Goal: Task Accomplishment & Management: Use online tool/utility

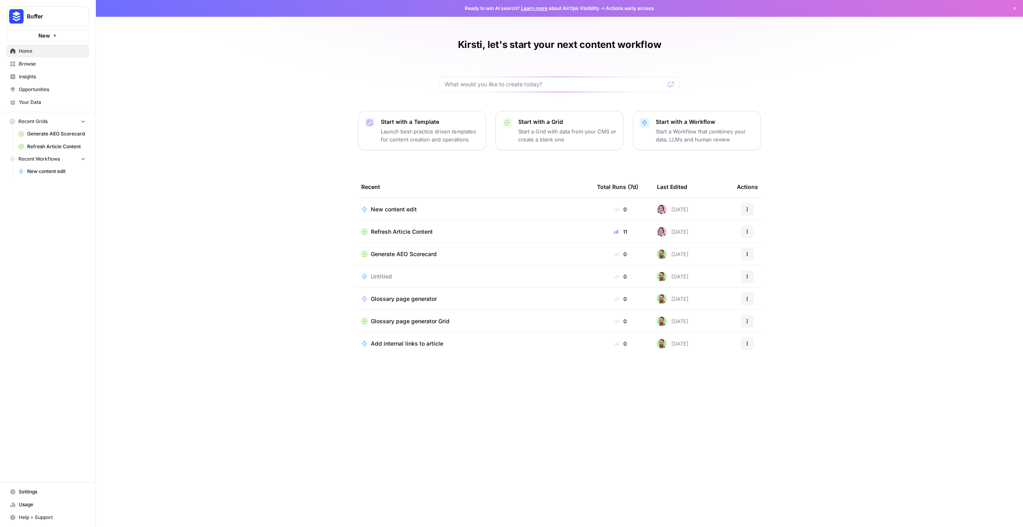
click at [820, 63] on div "Kirsti, let's start your next content workflow Start with a Template Launch bes…" at bounding box center [559, 263] width 927 height 527
click at [418, 233] on span "Refresh Article Content" at bounding box center [402, 232] width 62 height 8
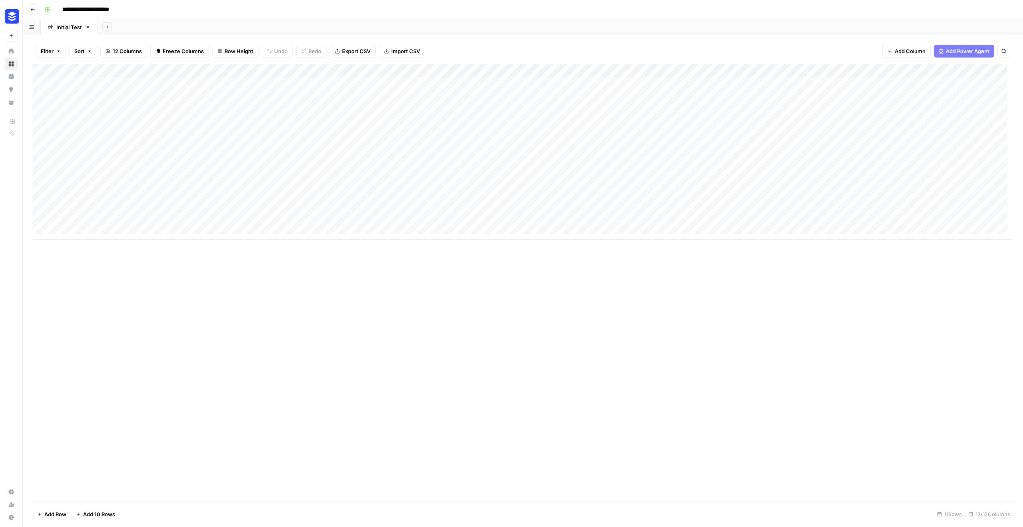
click at [31, 10] on icon "button" at bounding box center [32, 9] width 5 height 5
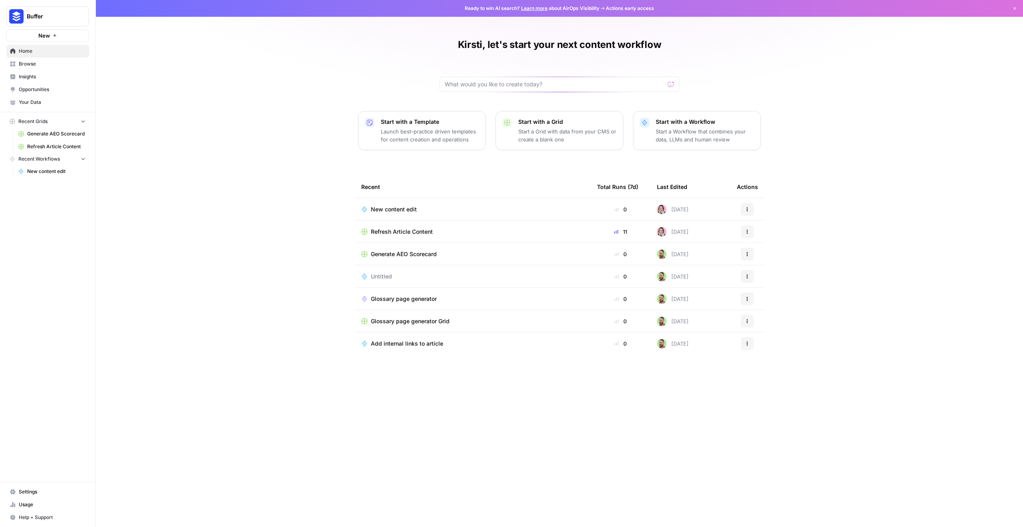
click at [417, 208] on div "New content edit" at bounding box center [397, 209] width 52 height 8
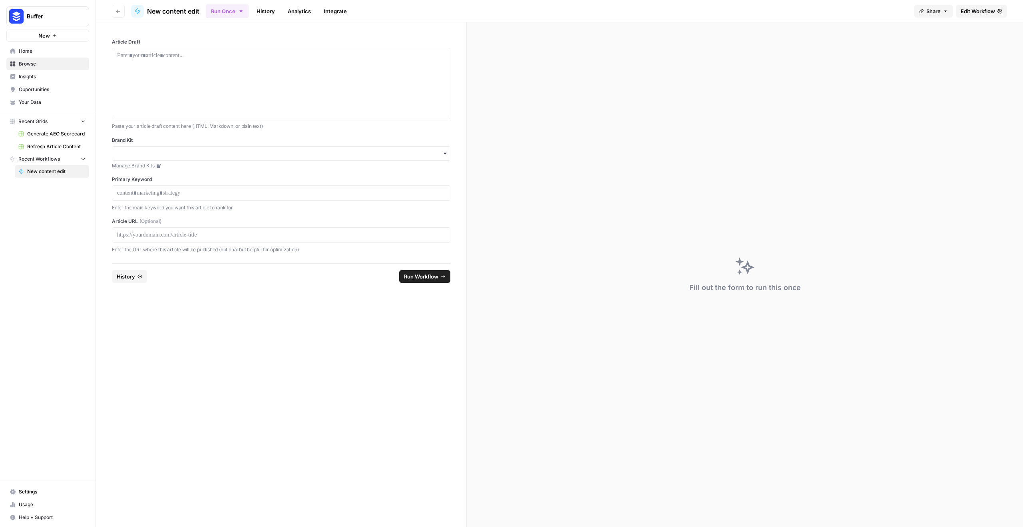
click at [973, 10] on span "Edit Workflow" at bounding box center [977, 11] width 34 height 8
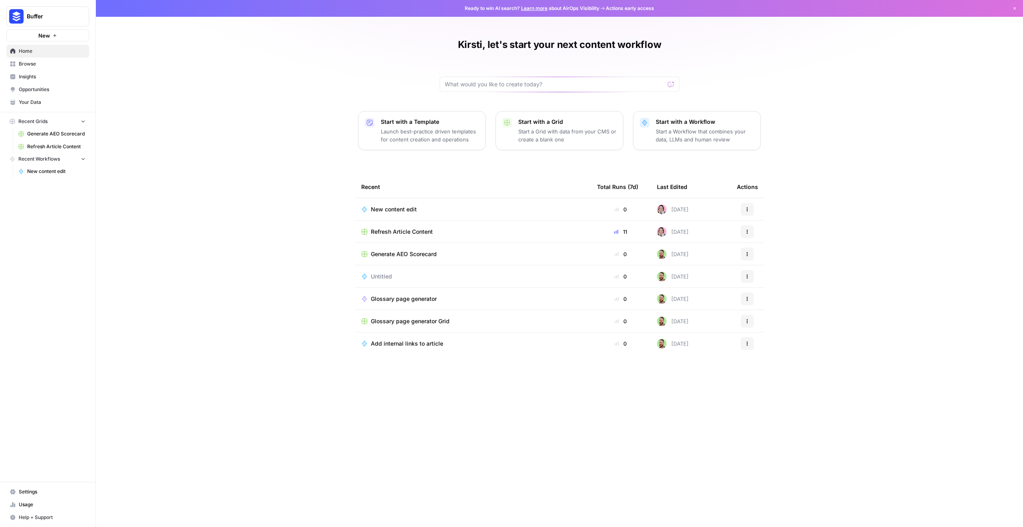
click at [394, 233] on span "Refresh Article Content" at bounding box center [402, 232] width 62 height 8
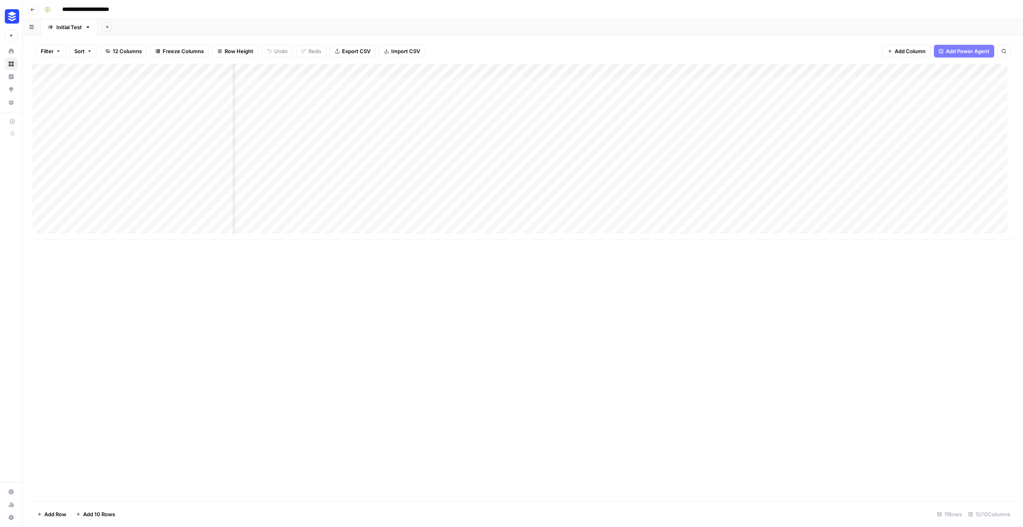
scroll to position [0, 444]
click at [945, 109] on div "Add Column" at bounding box center [522, 152] width 981 height 176
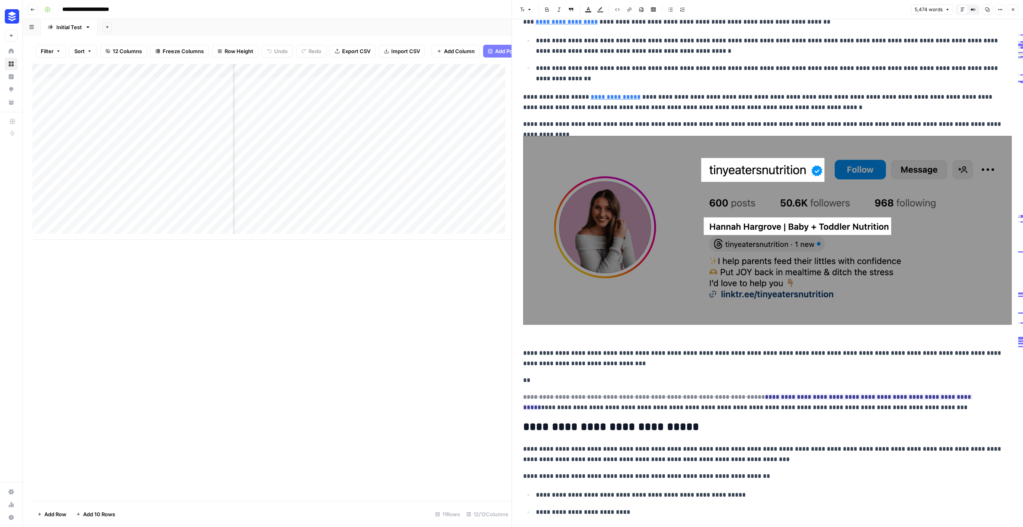
scroll to position [948, 0]
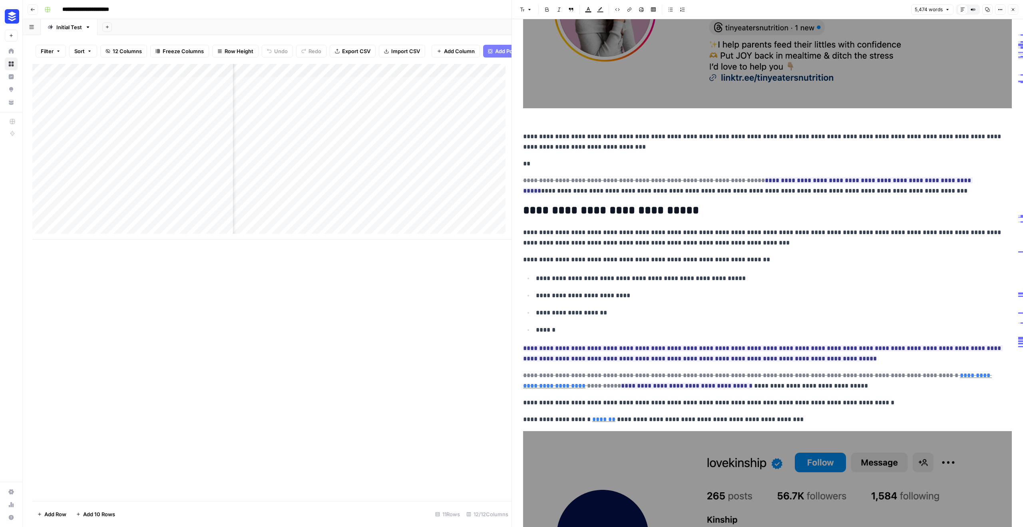
click at [405, 337] on div "Add Column" at bounding box center [271, 282] width 479 height 437
click at [1013, 11] on icon "button" at bounding box center [1012, 9] width 5 height 5
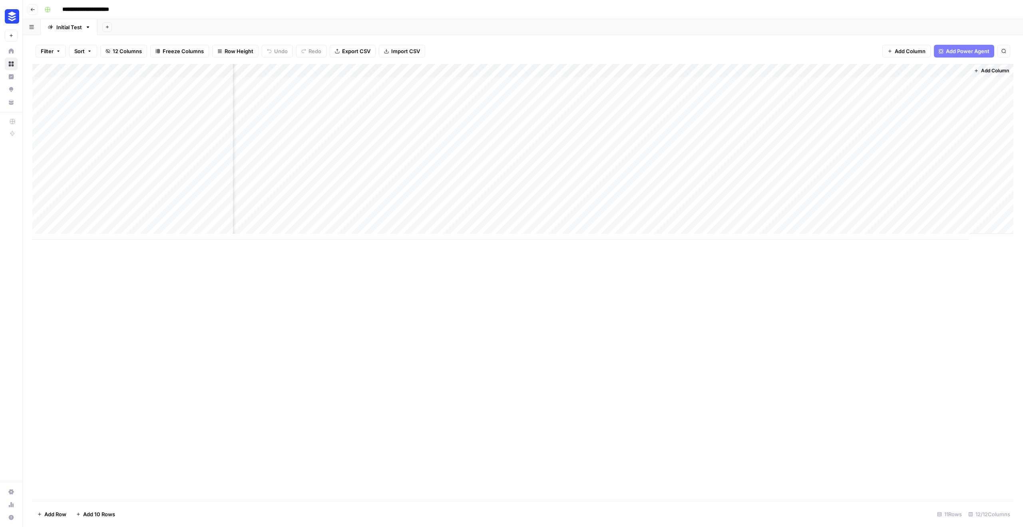
scroll to position [0, 434]
click at [957, 152] on div "Add Column" at bounding box center [522, 152] width 981 height 176
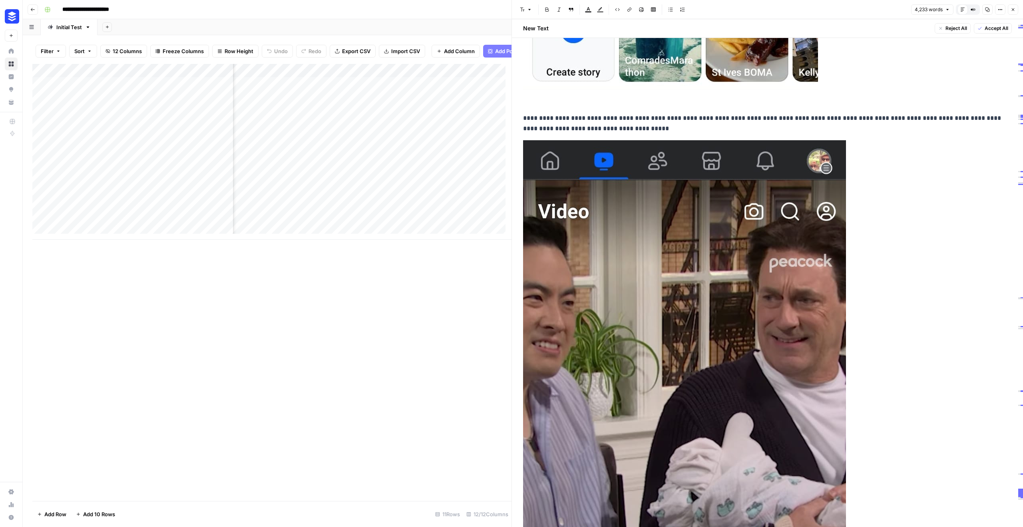
scroll to position [4198, 0]
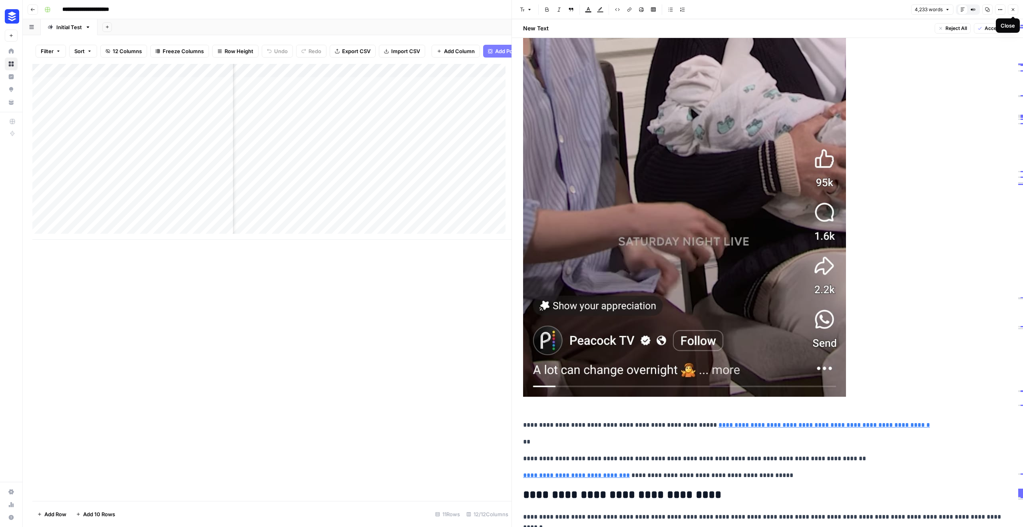
click at [1014, 12] on button "Close" at bounding box center [1012, 9] width 10 height 10
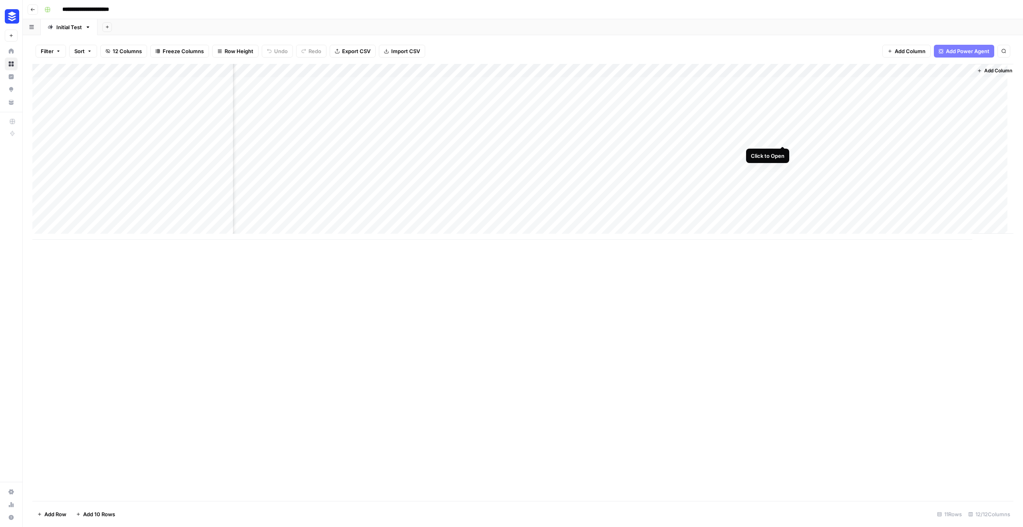
click at [783, 138] on div "Add Column" at bounding box center [522, 152] width 981 height 176
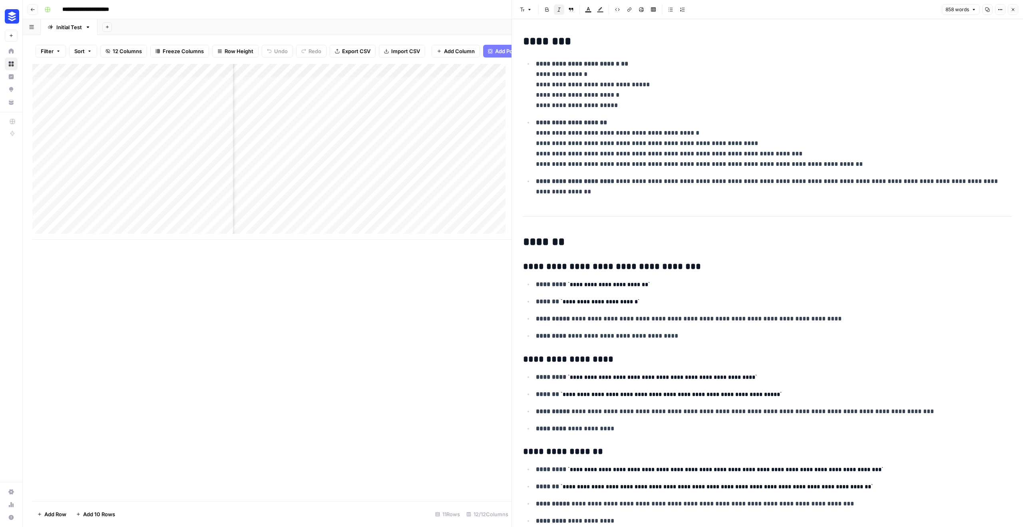
click at [469, 269] on div "Add Column" at bounding box center [271, 282] width 479 height 437
drag, startPoint x: 647, startPoint y: 87, endPoint x: 531, endPoint y: 83, distance: 116.3
click at [531, 83] on ul "**********" at bounding box center [767, 127] width 489 height 139
click at [1011, 10] on icon "button" at bounding box center [1012, 9] width 5 height 5
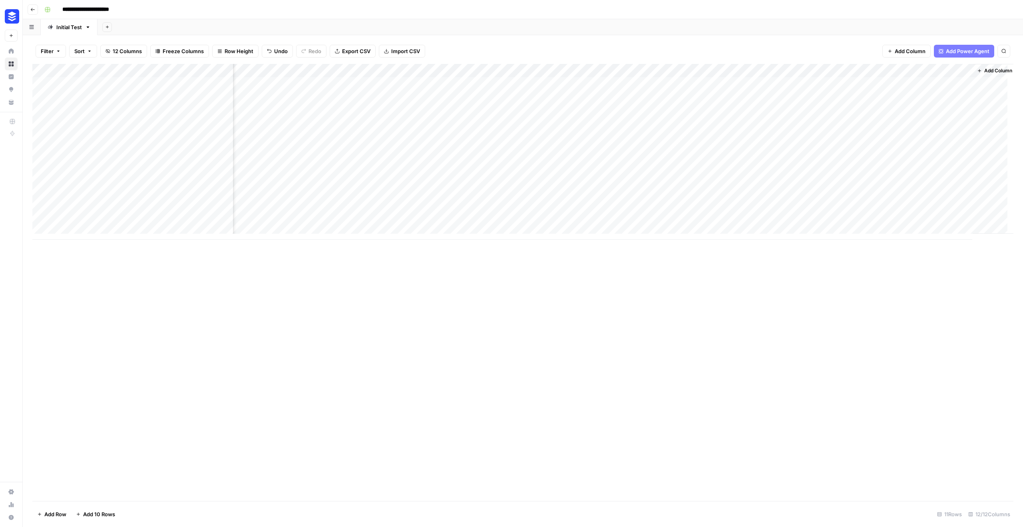
click at [792, 191] on div "Add Column" at bounding box center [522, 152] width 981 height 176
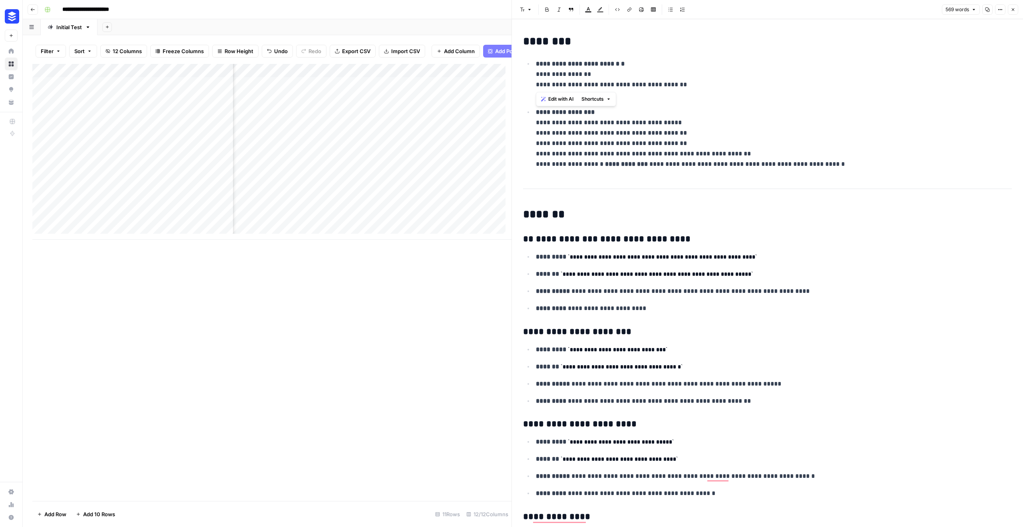
drag, startPoint x: 686, startPoint y: 83, endPoint x: 533, endPoint y: 85, distance: 153.4
click at [533, 85] on li "**********" at bounding box center [772, 79] width 478 height 42
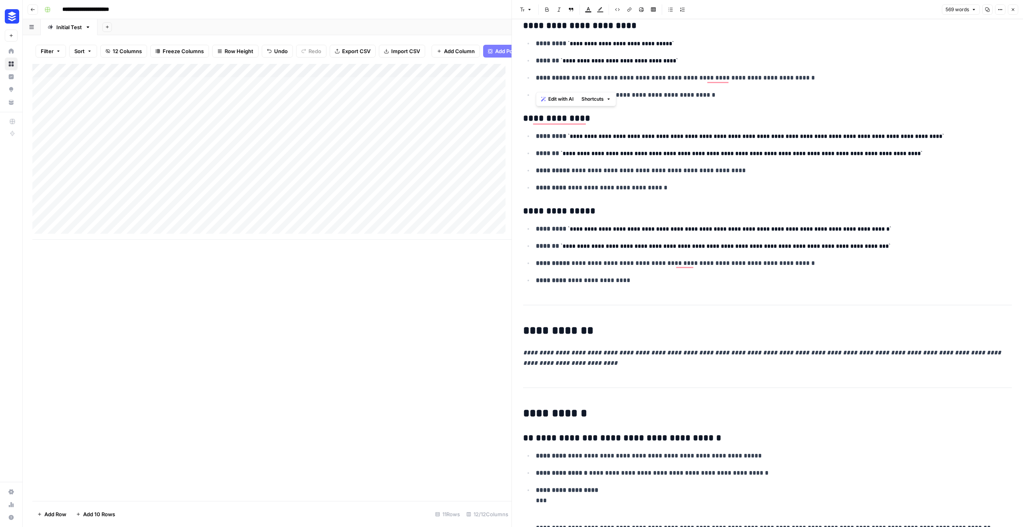
scroll to position [405, 0]
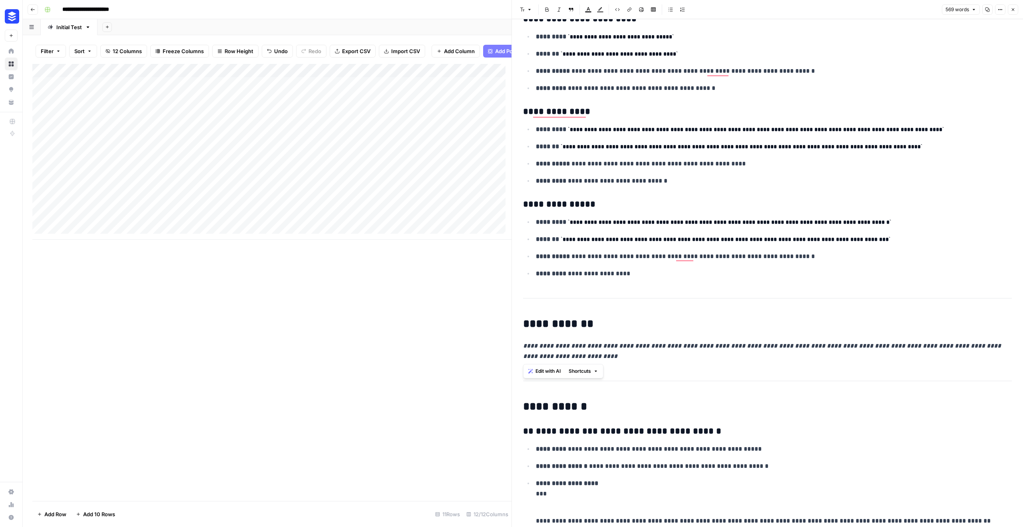
drag, startPoint x: 622, startPoint y: 360, endPoint x: 527, endPoint y: 316, distance: 105.3
click at [527, 316] on div "**********" at bounding box center [767, 365] width 498 height 1477
click at [1015, 6] on button "Close" at bounding box center [1012, 9] width 10 height 10
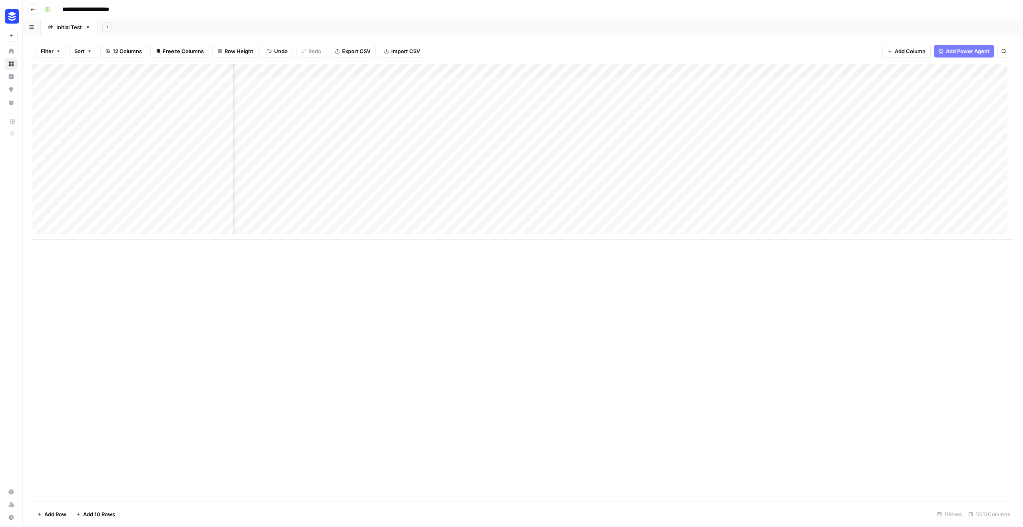
scroll to position [0, 375]
click at [976, 191] on div "Add Column" at bounding box center [522, 152] width 981 height 176
click at [954, 193] on div "Add Column" at bounding box center [522, 152] width 981 height 176
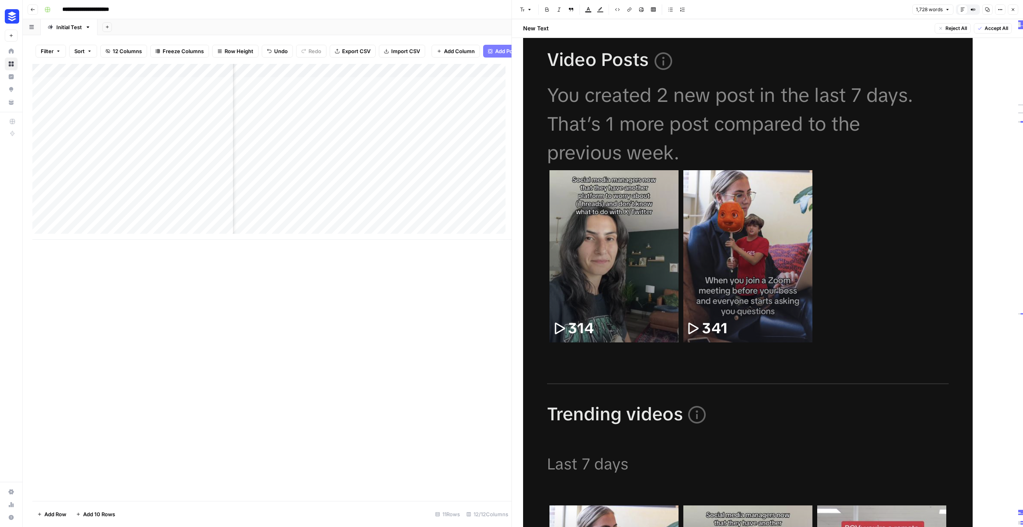
scroll to position [5221, 0]
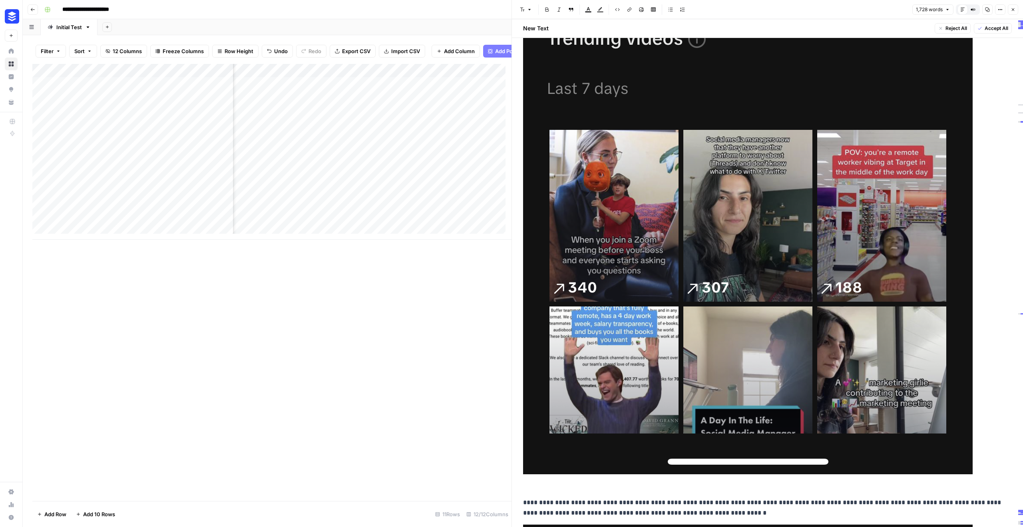
click at [421, 304] on div "Add Column" at bounding box center [271, 282] width 479 height 437
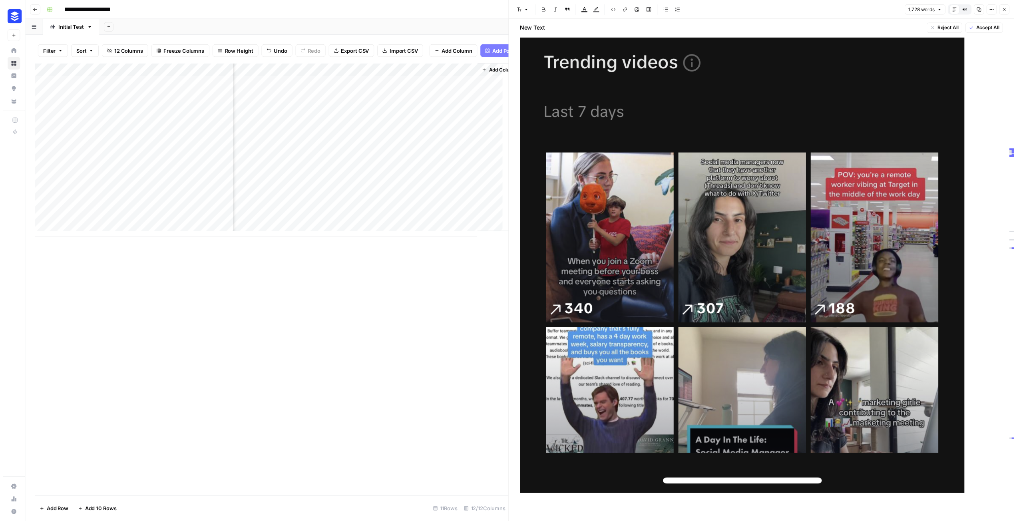
scroll to position [0, 945]
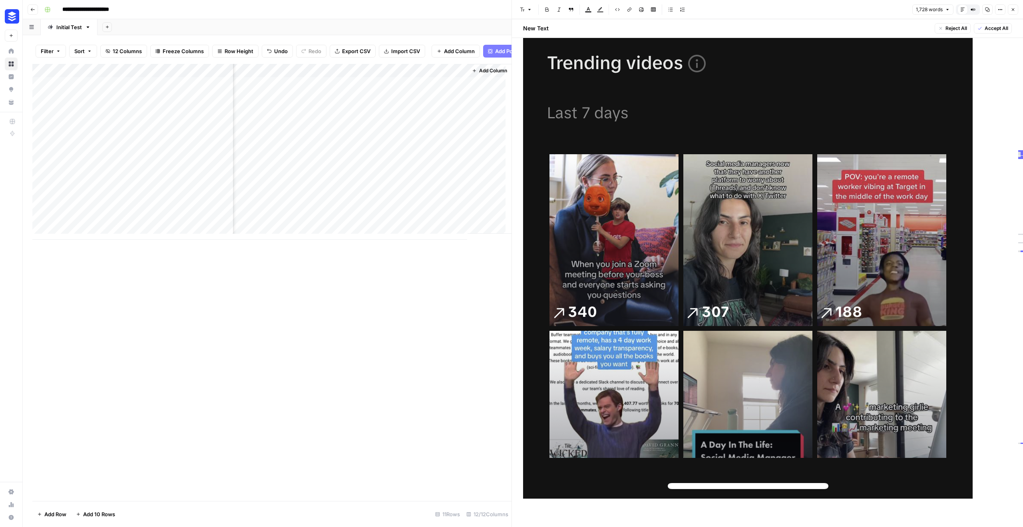
click at [1011, 12] on icon "button" at bounding box center [1012, 9] width 5 height 5
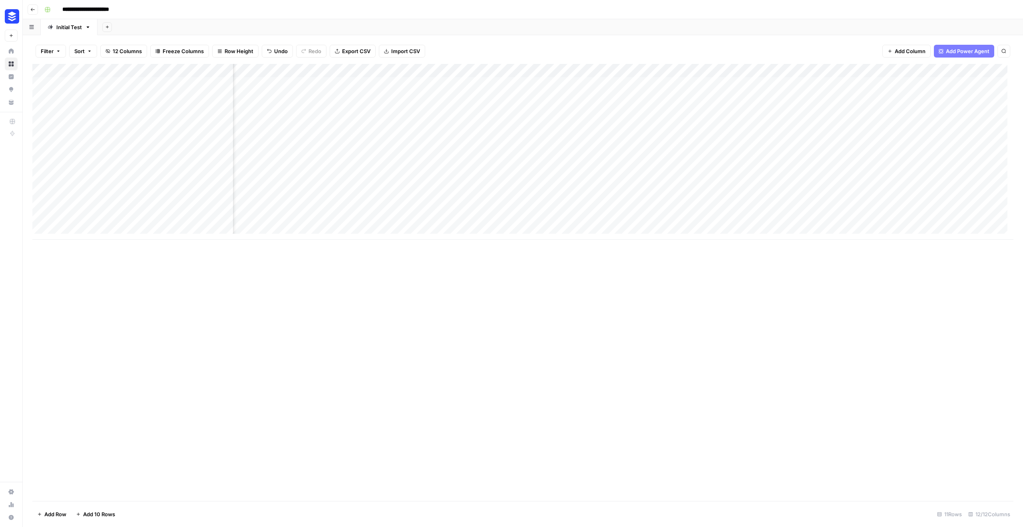
scroll to position [0, 444]
click at [955, 191] on div "Add Column" at bounding box center [522, 152] width 981 height 176
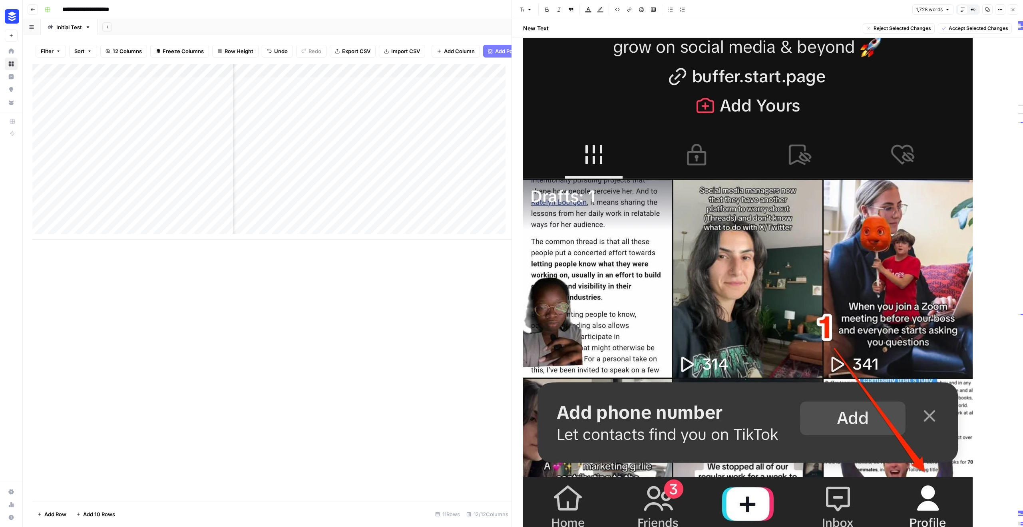
scroll to position [1042, 0]
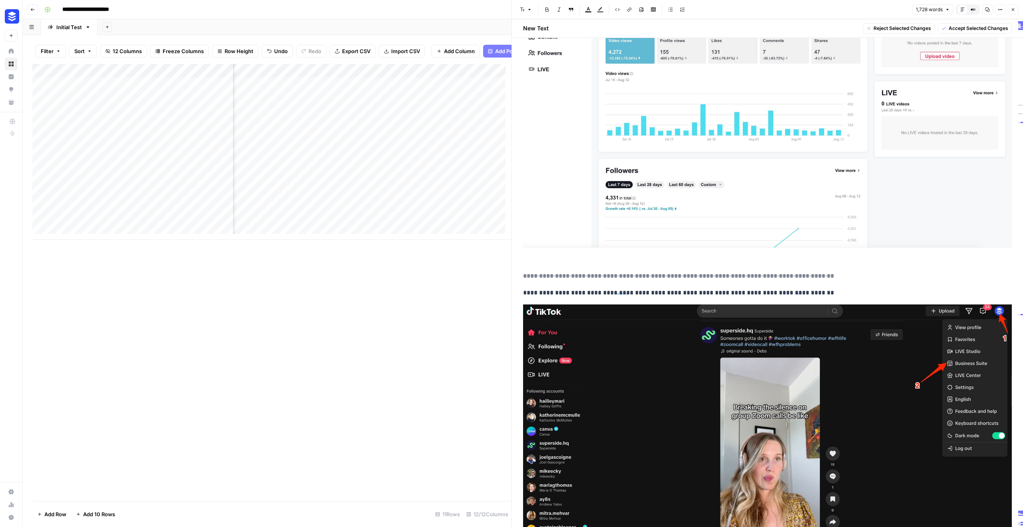
drag, startPoint x: 521, startPoint y: 88, endPoint x: 808, endPoint y: 353, distance: 390.9
click at [819, 276] on p "**********" at bounding box center [767, 276] width 489 height 10
click at [477, 297] on div "Add Column" at bounding box center [271, 282] width 479 height 437
click at [1017, 11] on button "Close" at bounding box center [1012, 9] width 10 height 10
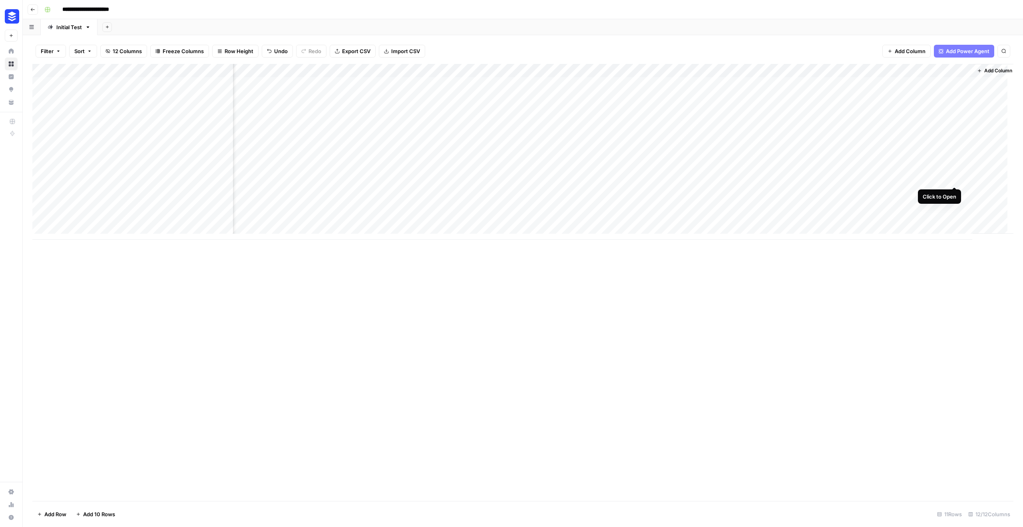
click at [956, 177] on div "Add Column" at bounding box center [522, 152] width 981 height 176
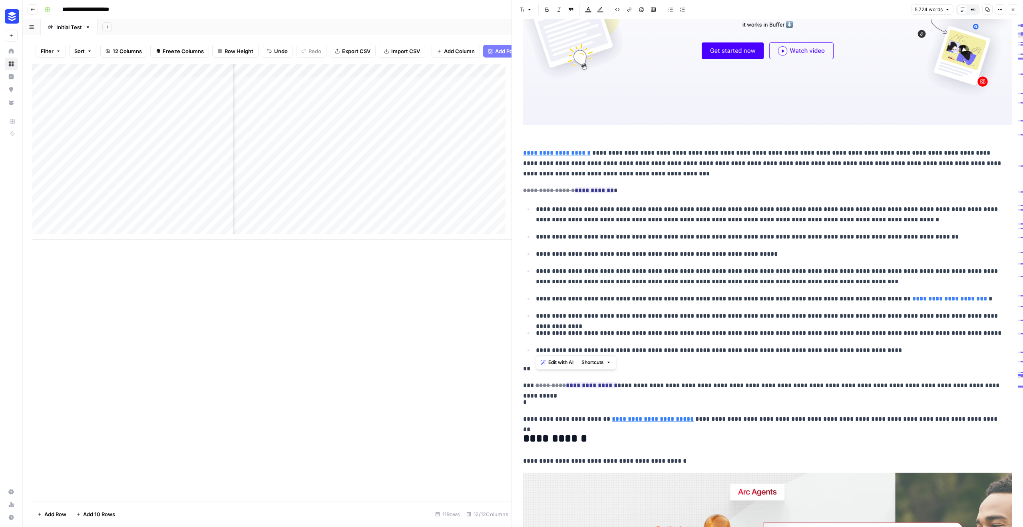
drag, startPoint x: 883, startPoint y: 350, endPoint x: 536, endPoint y: 208, distance: 375.0
click at [536, 208] on ul "**********" at bounding box center [767, 280] width 489 height 152
click at [553, 360] on span "Edit with AI" at bounding box center [560, 362] width 25 height 7
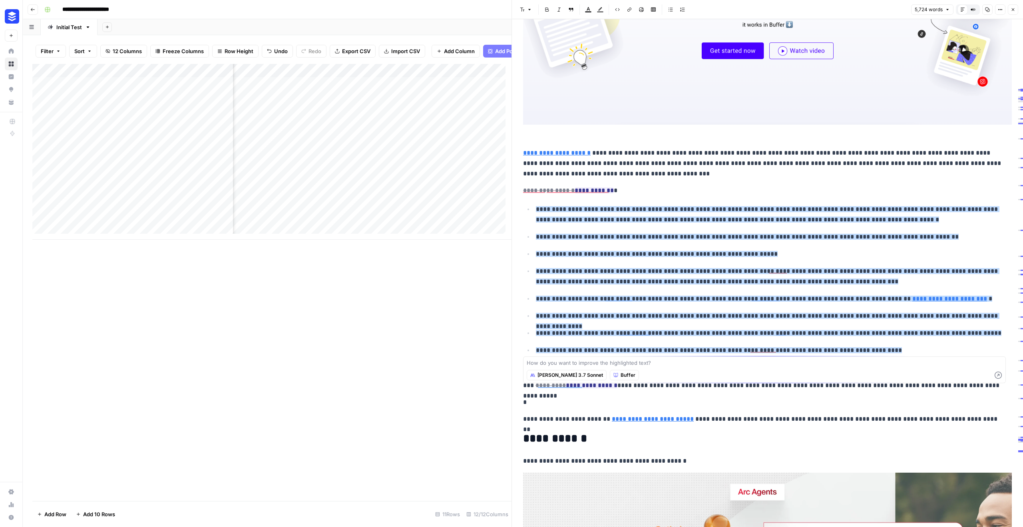
click at [645, 303] on ul "**********" at bounding box center [767, 280] width 489 height 152
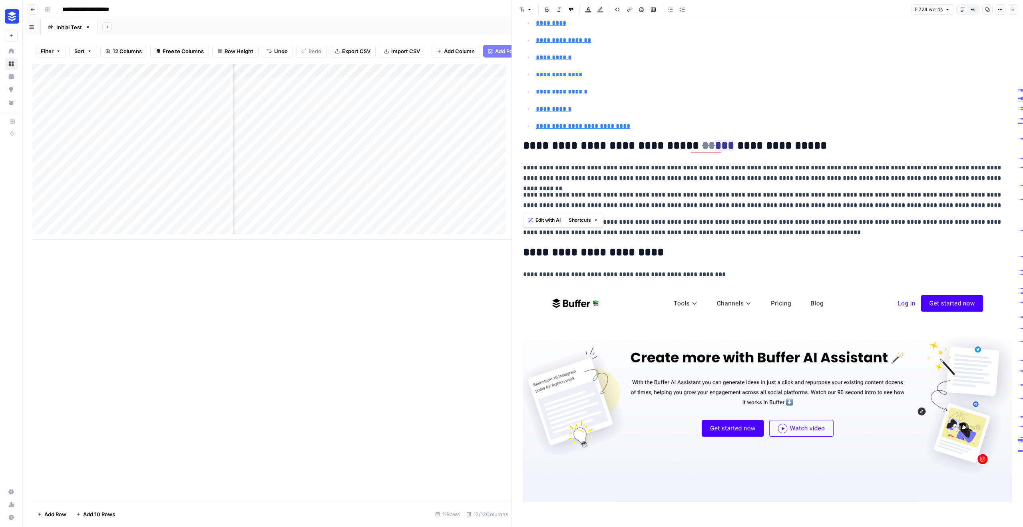
drag, startPoint x: 682, startPoint y: 200, endPoint x: 904, endPoint y: 203, distance: 221.7
click at [904, 203] on p "**********" at bounding box center [764, 200] width 483 height 21
drag, startPoint x: 970, startPoint y: 209, endPoint x: 520, endPoint y: 187, distance: 450.7
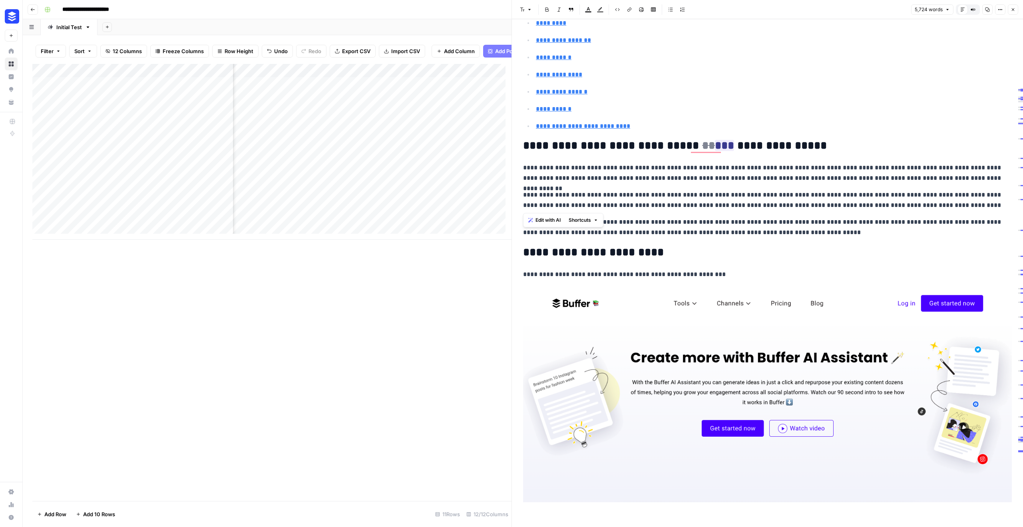
click at [557, 220] on span "Edit with AI" at bounding box center [547, 219] width 25 height 7
click at [988, 204] on p "**********" at bounding box center [764, 200] width 483 height 21
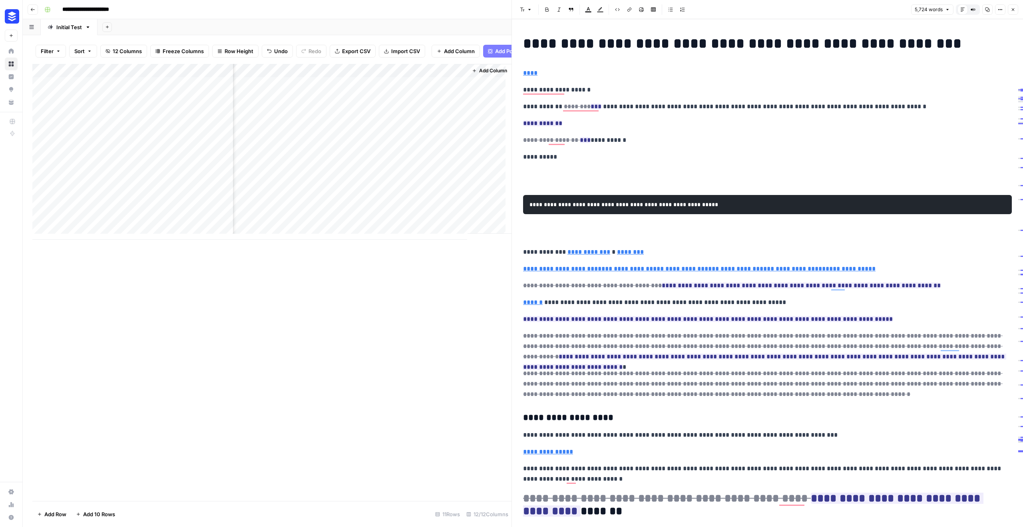
click at [29, 15] on header "**********" at bounding box center [523, 9] width 1000 height 19
click at [35, 10] on button "Go back" at bounding box center [33, 9] width 10 height 10
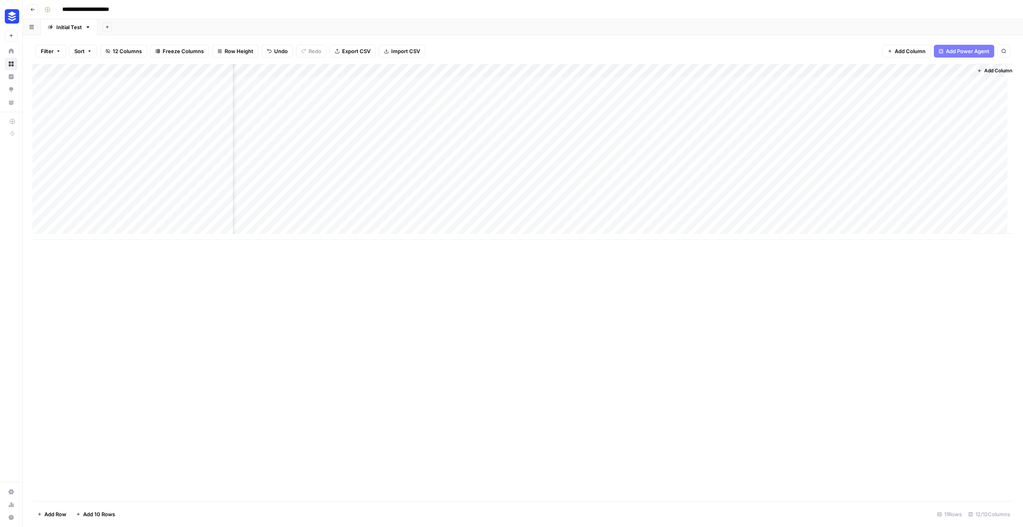
click at [35, 10] on button "Go back" at bounding box center [33, 9] width 10 height 10
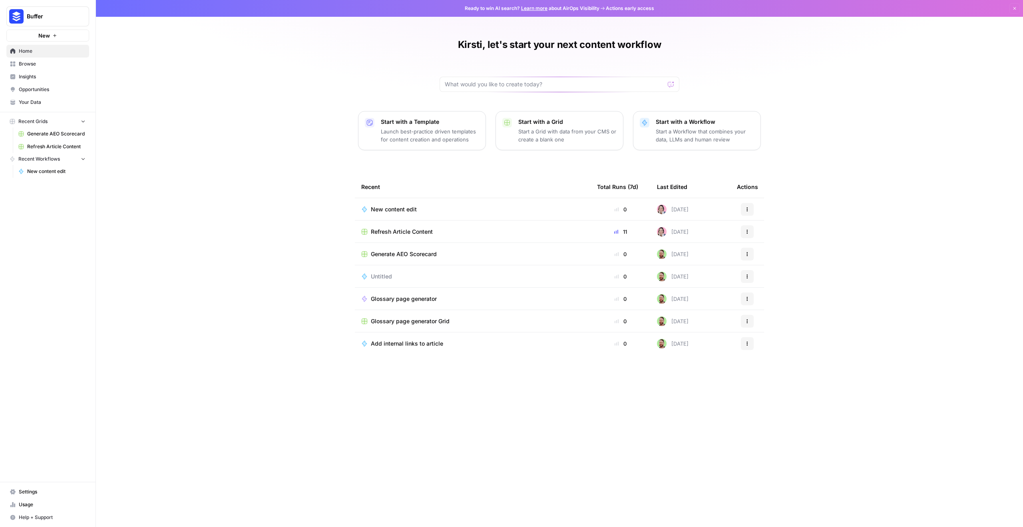
click at [40, 64] on span "Browse" at bounding box center [52, 63] width 67 height 7
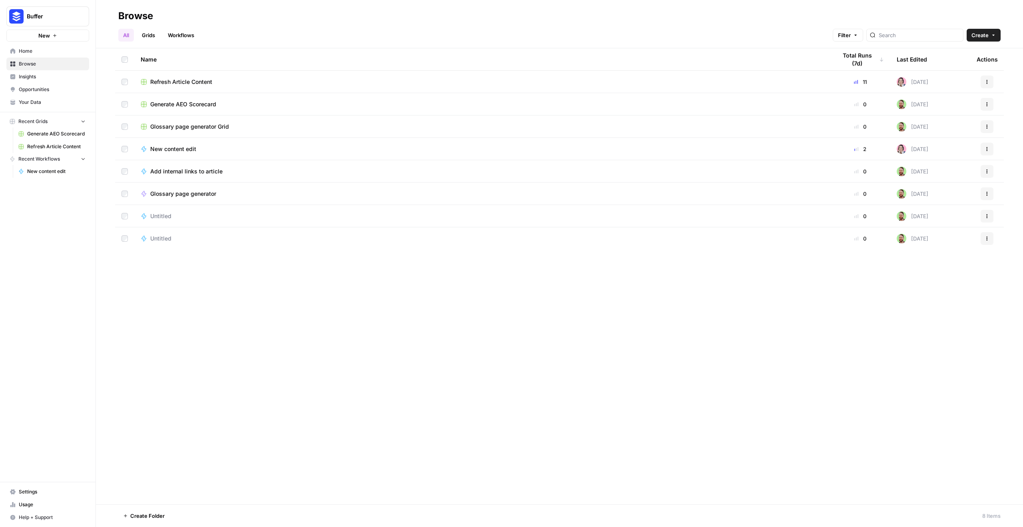
click at [155, 35] on link "Grids" at bounding box center [148, 35] width 23 height 13
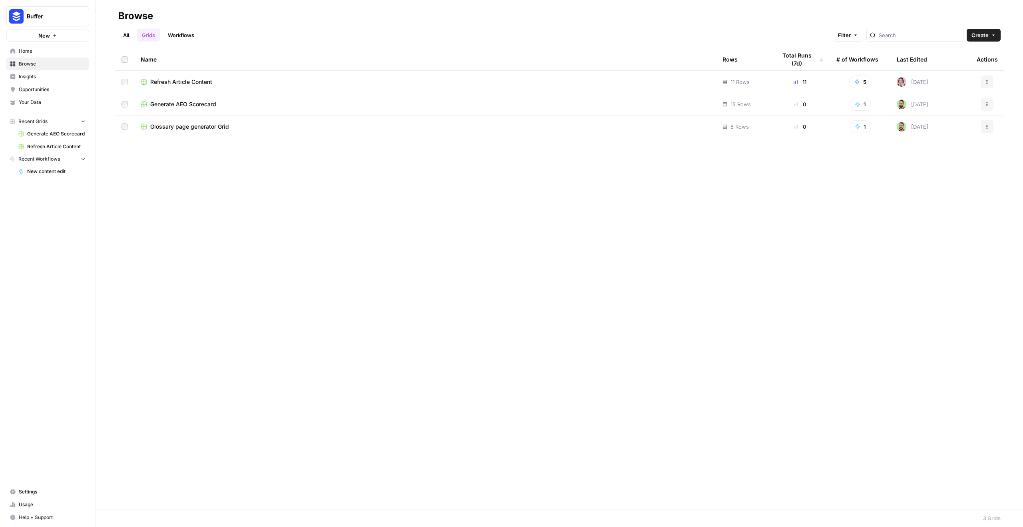
click at [52, 147] on span "Refresh Article Content" at bounding box center [56, 146] width 58 height 7
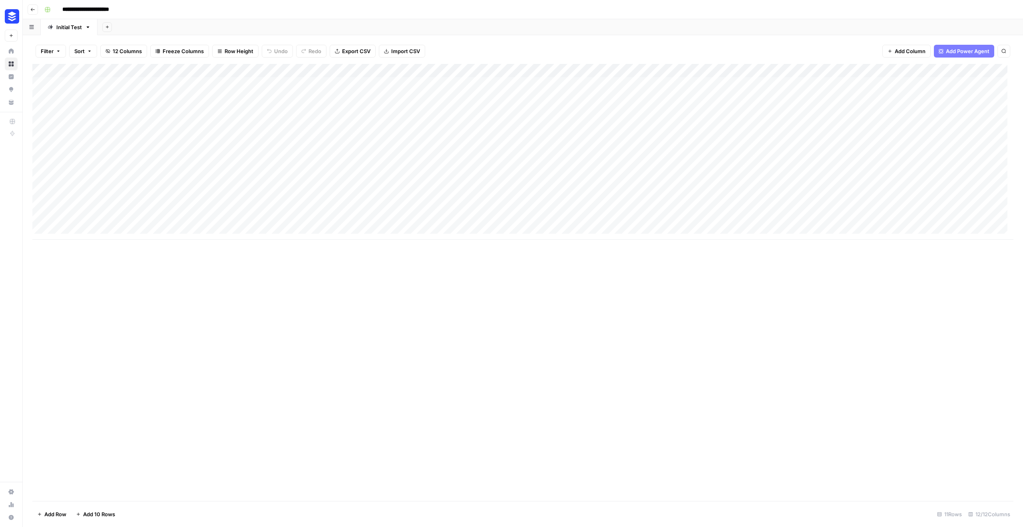
click at [33, 7] on icon "button" at bounding box center [32, 9] width 5 height 5
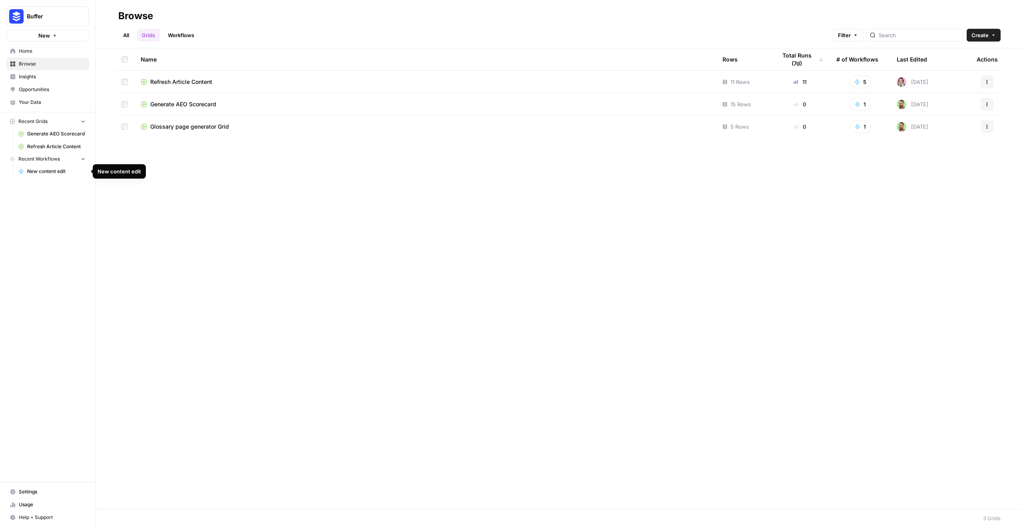
click at [51, 172] on span "New content edit" at bounding box center [56, 171] width 58 height 7
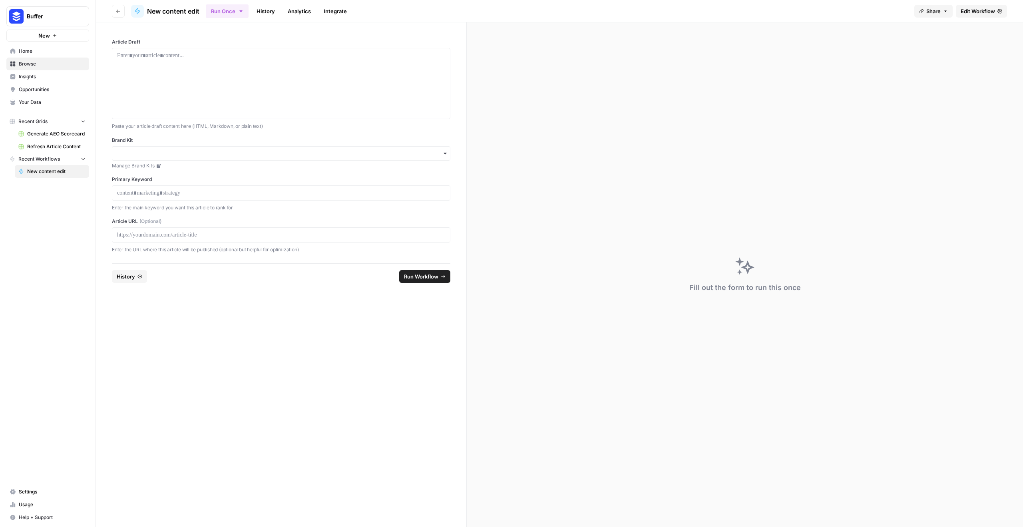
click at [983, 15] on link "Edit Workflow" at bounding box center [980, 11] width 51 height 13
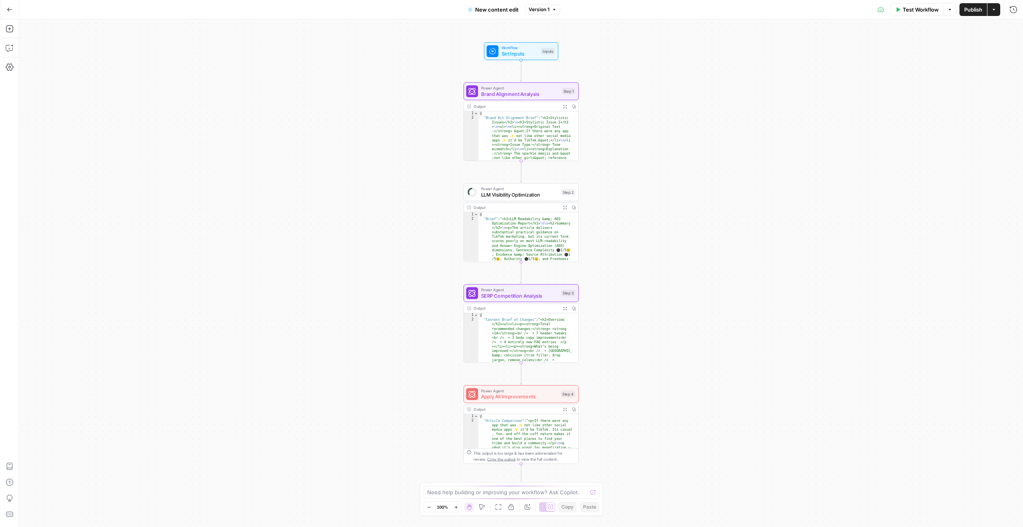
click at [554, 409] on div "Workflow Set Inputs Inputs Power Agent Brand Alignment Analysis Step 1 Output E…" at bounding box center [520, 273] width 1003 height 508
click at [531, 430] on div "Workflow Set Inputs Inputs Power Agent Brand Alignment Analysis Step 1 Output E…" at bounding box center [520, 273] width 1003 height 508
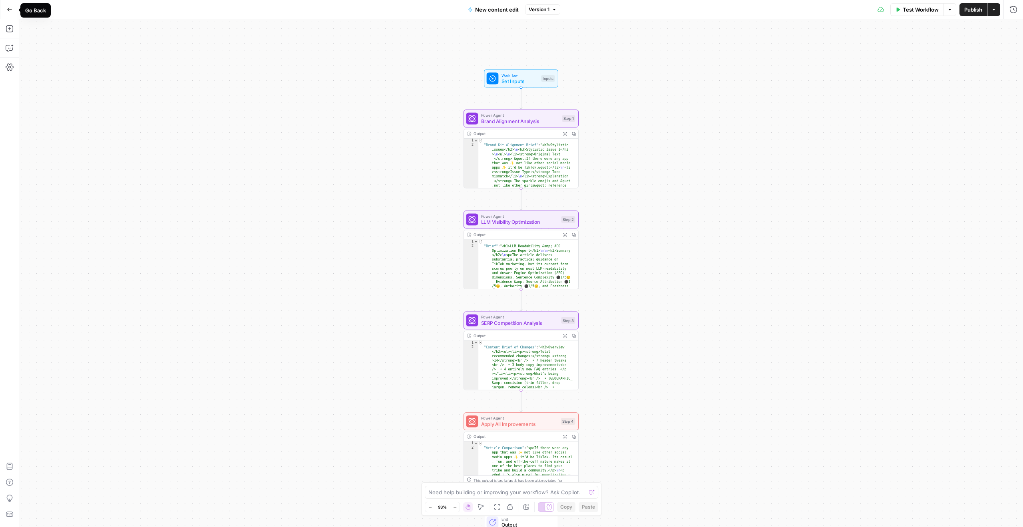
click at [7, 10] on icon "button" at bounding box center [10, 10] width 6 height 6
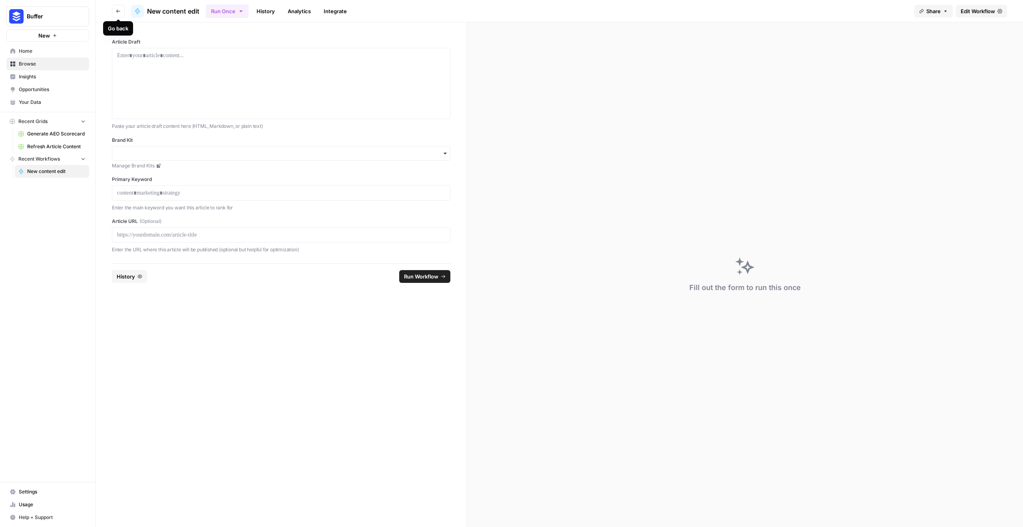
click at [121, 12] on button "Go back" at bounding box center [118, 11] width 13 height 13
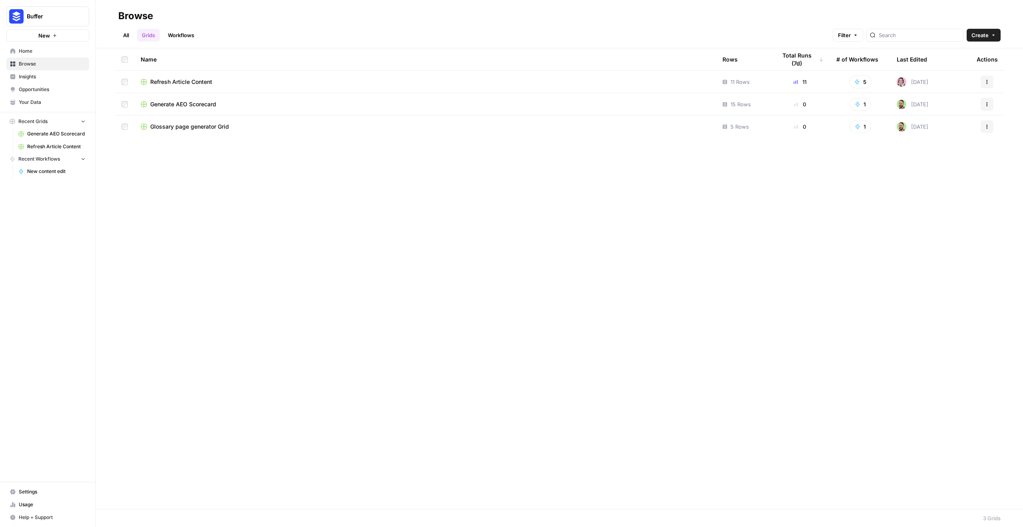
click at [195, 82] on span "Refresh Article Content" at bounding box center [181, 82] width 62 height 8
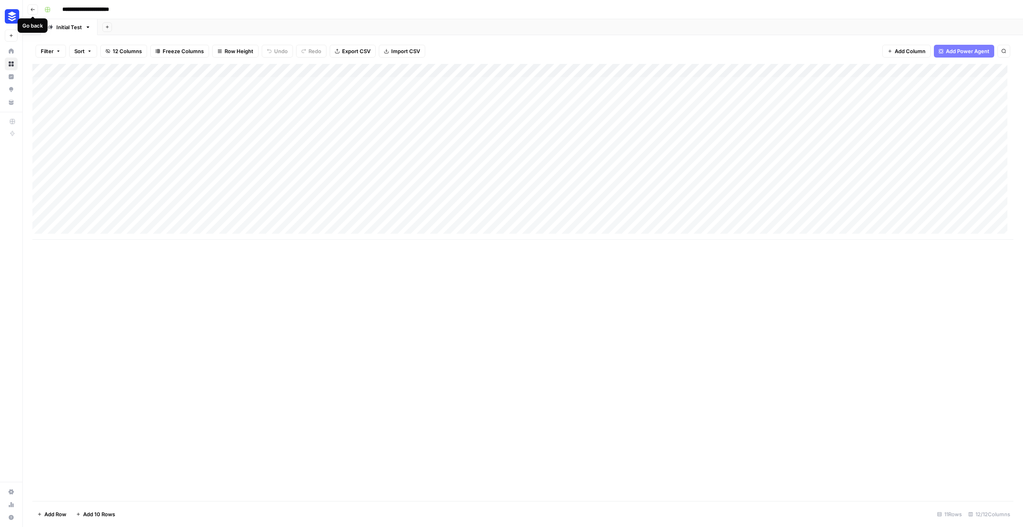
click at [36, 11] on button "Go back" at bounding box center [33, 9] width 10 height 10
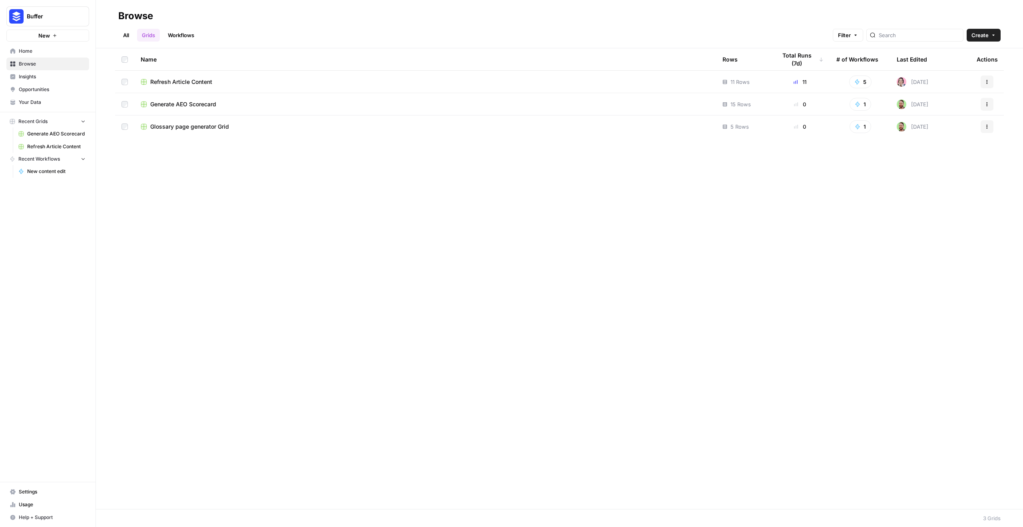
click at [50, 173] on span "New content edit" at bounding box center [56, 171] width 58 height 7
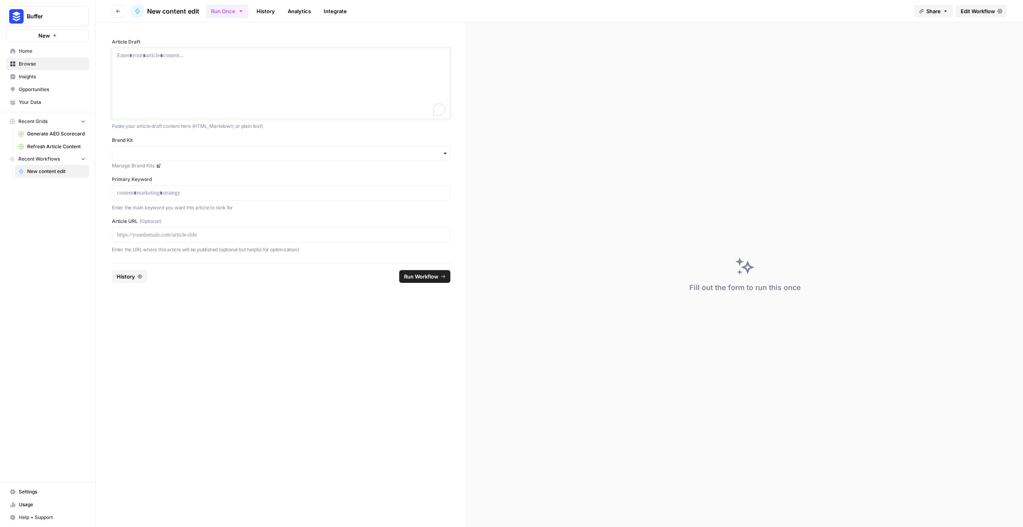
drag, startPoint x: 119, startPoint y: 54, endPoint x: 393, endPoint y: 201, distance: 310.3
click at [332, 140] on div "Article Draft Paste your article draft content here (HTML, Markdown, or plain t…" at bounding box center [281, 145] width 338 height 215
click at [1007, 11] on header "Go back New content edit Run Once History Analytics Integrate Share Edit Workfl…" at bounding box center [559, 11] width 927 height 22
click at [993, 12] on span "Edit Workflow" at bounding box center [977, 11] width 34 height 8
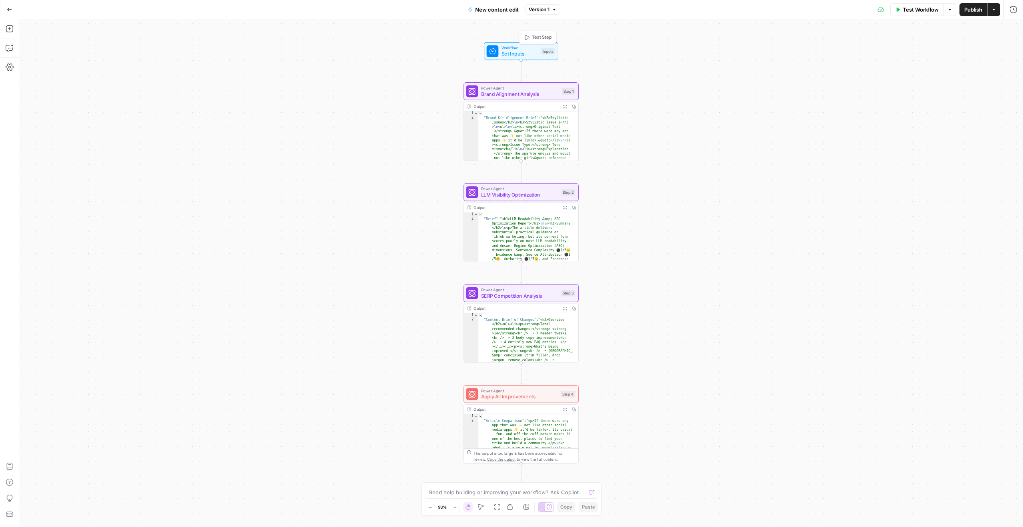
click at [530, 48] on span "Workflow" at bounding box center [519, 48] width 37 height 6
click at [947, 9] on icon "button" at bounding box center [949, 9] width 5 height 5
click at [995, 8] on icon "button" at bounding box center [993, 9] width 5 height 5
click at [721, 89] on div "Workflow Set Inputs Inputs Power Agent Brand Alignment Analysis Step 1 Output E…" at bounding box center [520, 273] width 1003 height 508
click at [993, 10] on icon "button" at bounding box center [993, 9] width 2 height 1
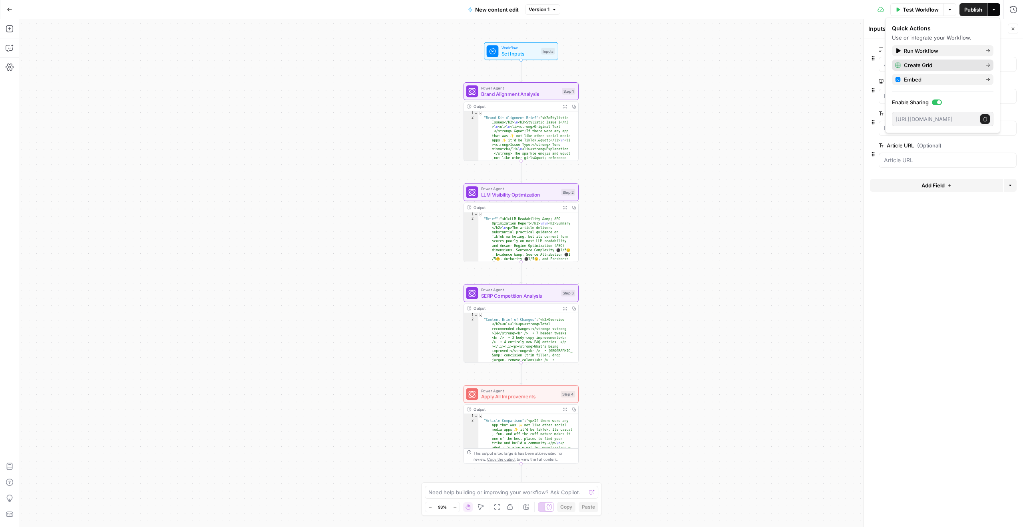
click at [927, 67] on span "Create Grid" at bounding box center [941, 65] width 75 height 8
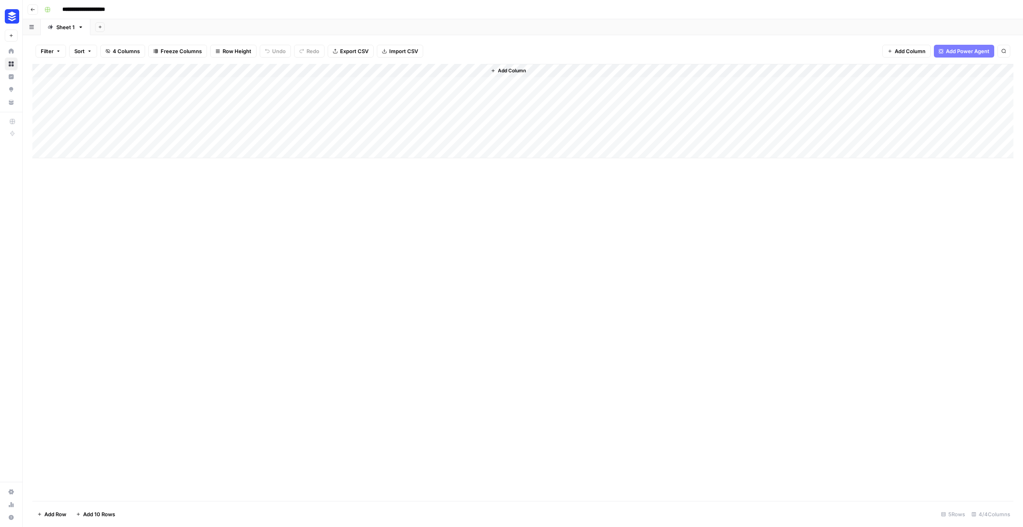
click at [32, 5] on button "Go back" at bounding box center [33, 9] width 10 height 10
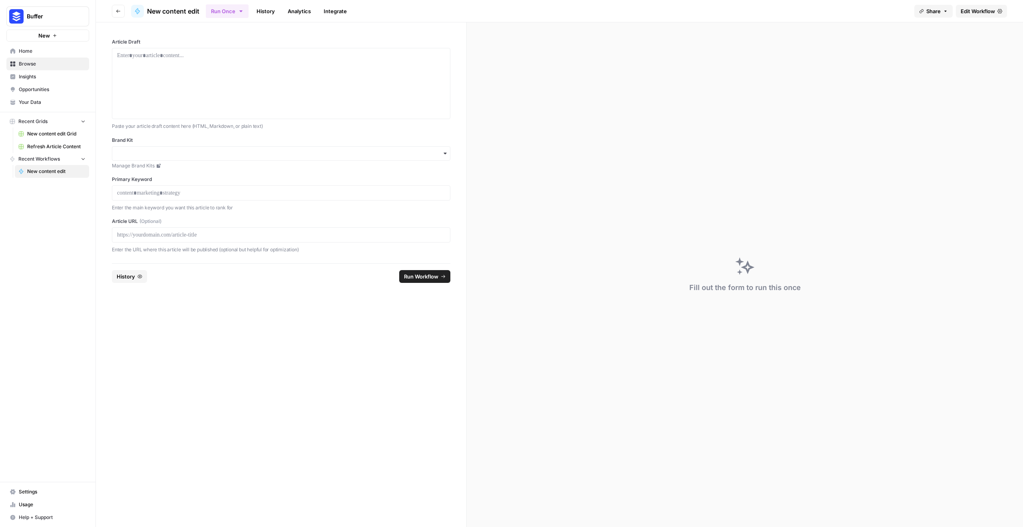
click at [34, 53] on span "Home" at bounding box center [52, 51] width 67 height 7
